Goal: Task Accomplishment & Management: Manage account settings

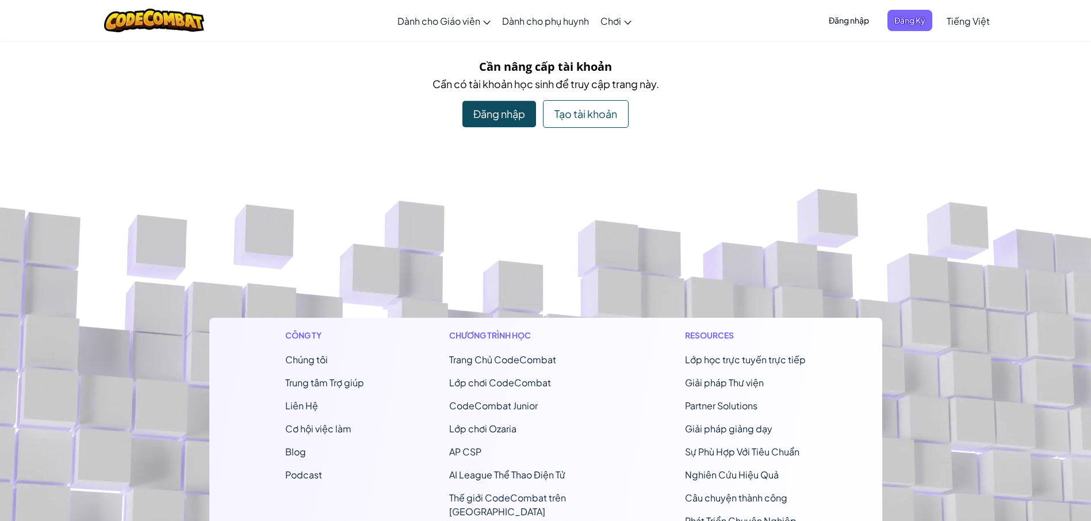
click at [835, 25] on span "Đăng nhập" at bounding box center [849, 20] width 54 height 21
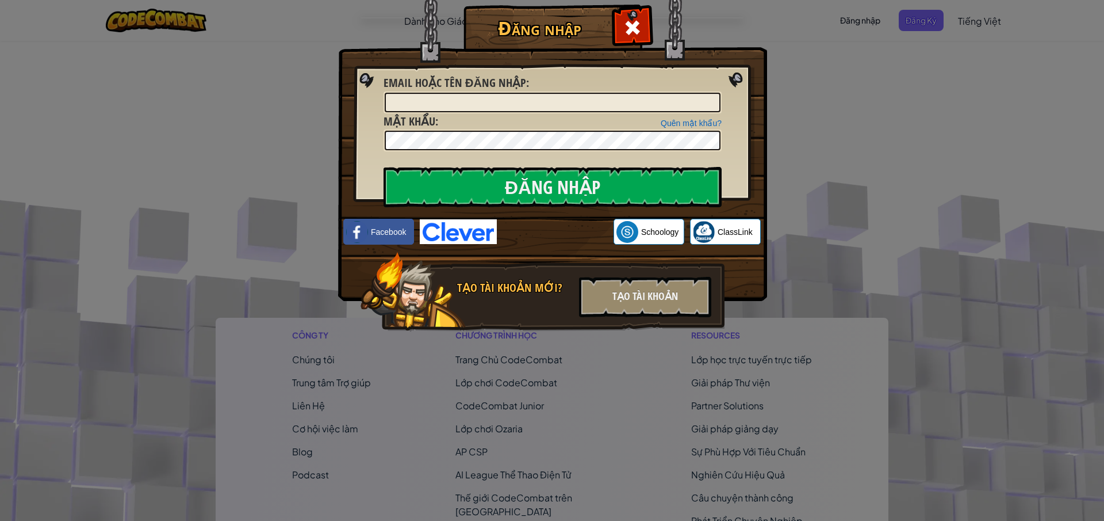
click at [251, 170] on div "Đăng nhập Lỗi không xác định Email hoặc tên đăng nhập : Quên mật khẩu? Mật khẩu…" at bounding box center [552, 260] width 1104 height 521
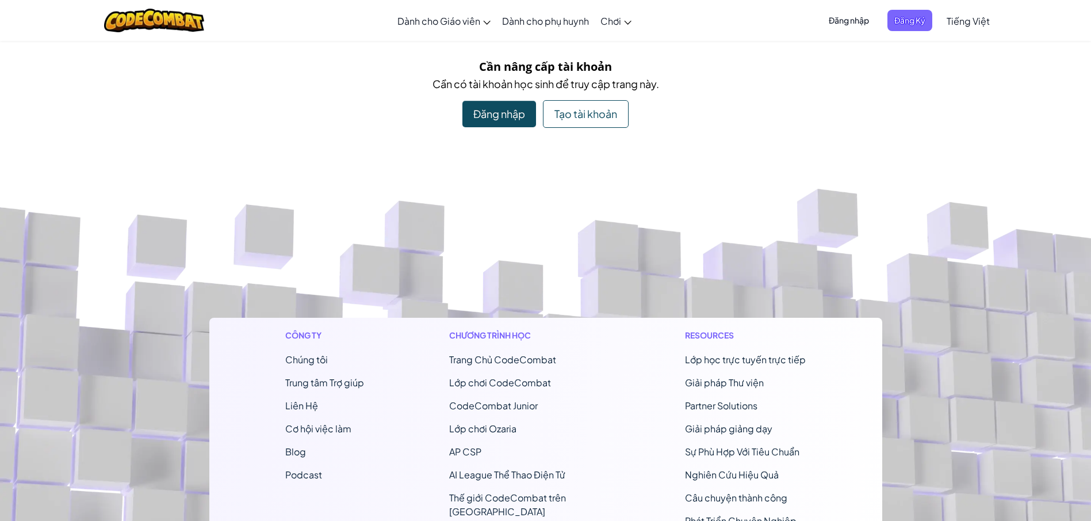
click at [845, 18] on span "Đăng nhập" at bounding box center [849, 20] width 54 height 21
